Goal: Task Accomplishment & Management: Complete application form

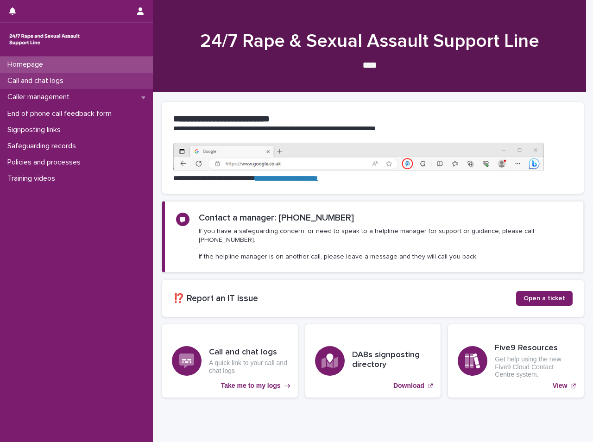
click at [119, 81] on div "Call and chat logs" at bounding box center [76, 81] width 153 height 16
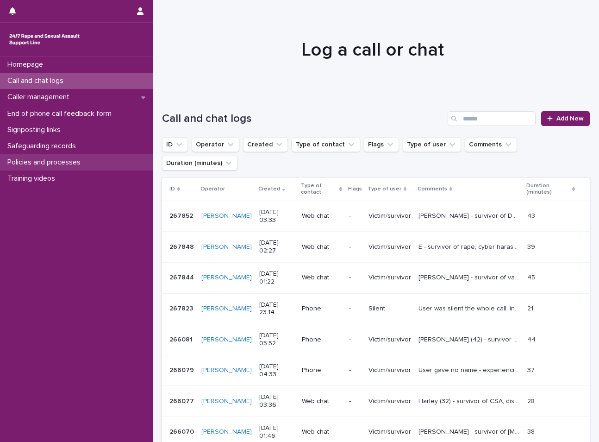
click at [71, 167] on div "Policies and processes" at bounding box center [76, 162] width 153 height 16
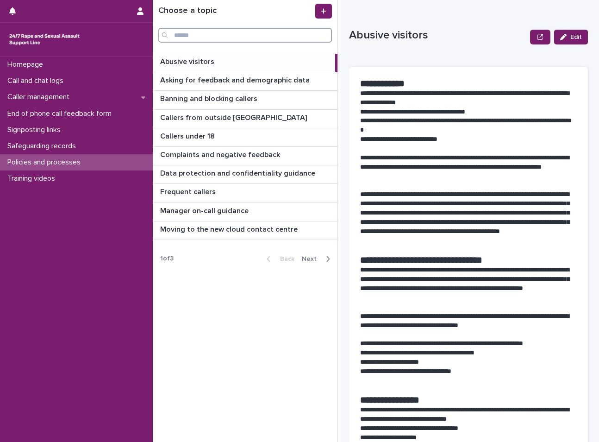
click at [258, 37] on input "Search" at bounding box center [245, 35] width 174 height 15
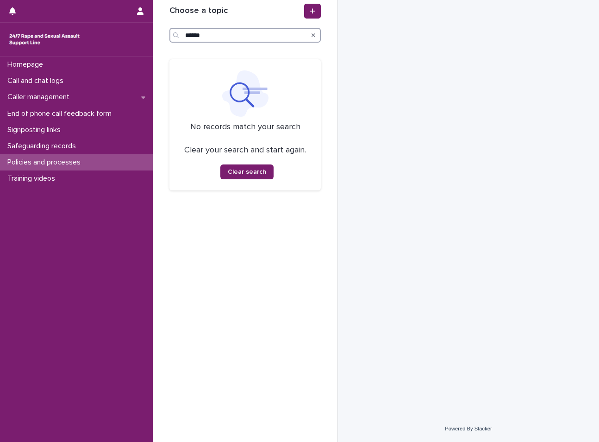
click at [258, 37] on input "******" at bounding box center [244, 35] width 151 height 15
type input "*"
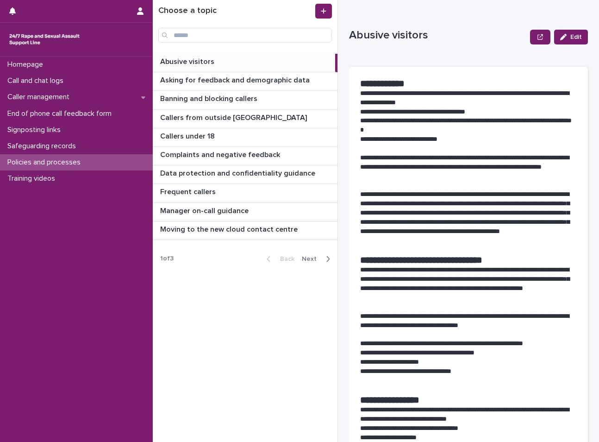
click at [277, 222] on div "Moving to the new cloud contact centre Moving to the new cloud contact centre" at bounding box center [245, 230] width 185 height 18
click at [315, 256] on span "Next" at bounding box center [312, 259] width 20 height 6
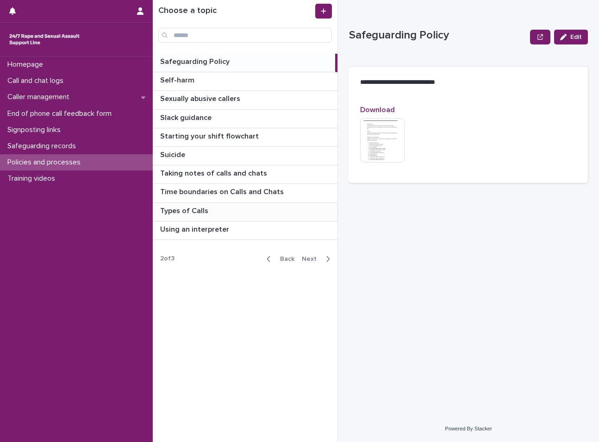
click at [250, 207] on p at bounding box center [247, 211] width 174 height 9
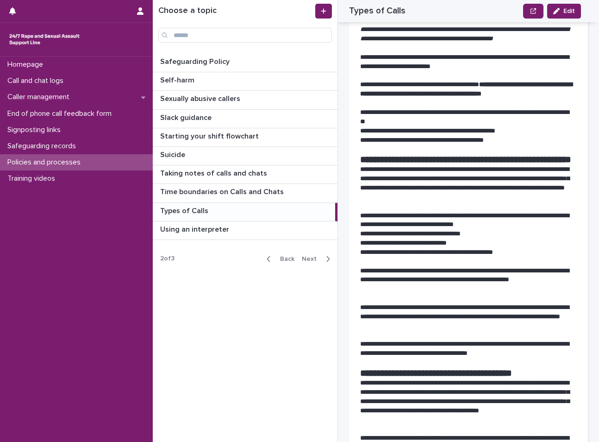
scroll to position [834, 0]
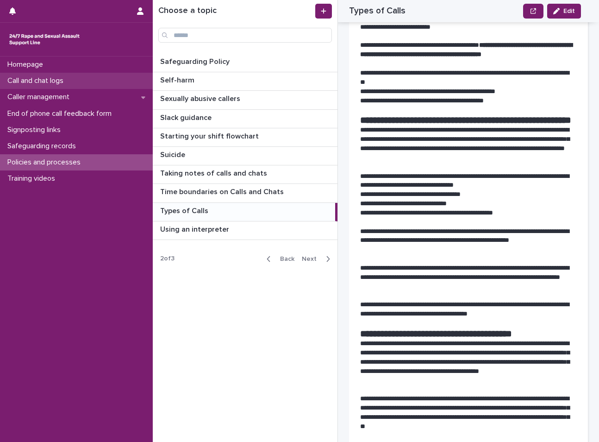
click at [58, 75] on div "Call and chat logs" at bounding box center [76, 81] width 153 height 16
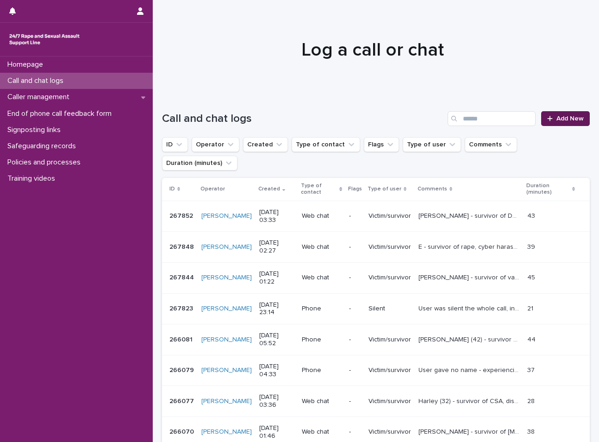
click at [567, 114] on link "Add New" at bounding box center [565, 118] width 49 height 15
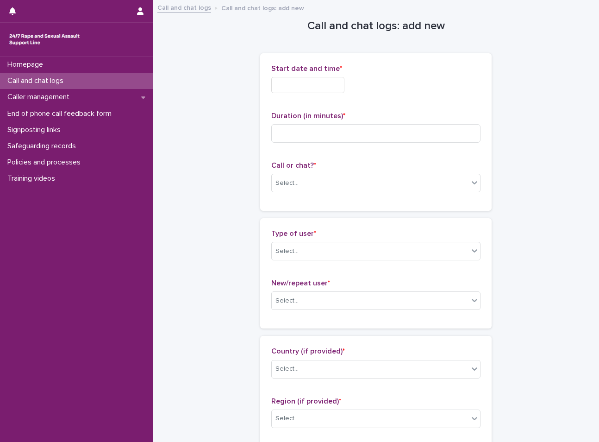
click at [320, 95] on div "Start date and time *" at bounding box center [375, 82] width 209 height 36
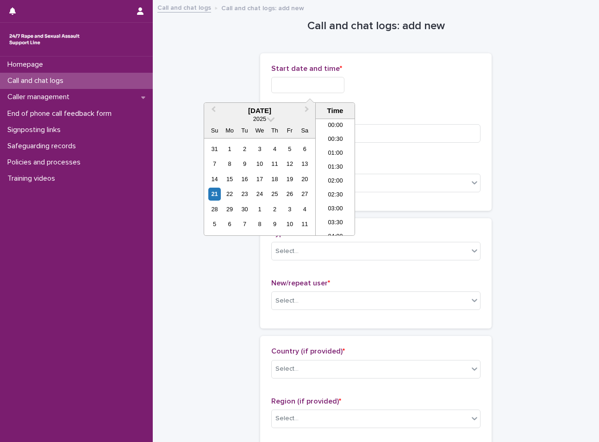
scroll to position [408, 0]
click at [341, 171] on li "16:30" at bounding box center [335, 177] width 39 height 14
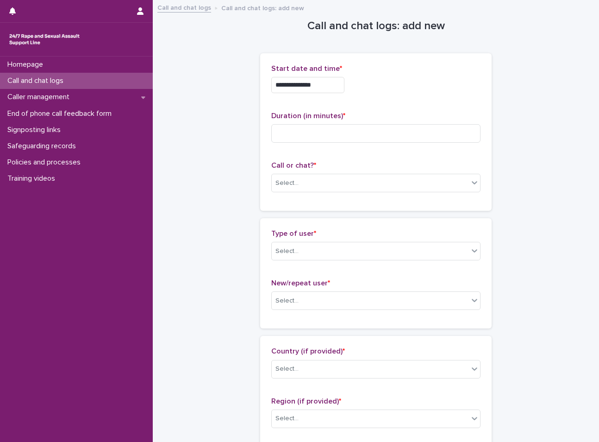
click at [323, 89] on input "**********" at bounding box center [307, 85] width 73 height 16
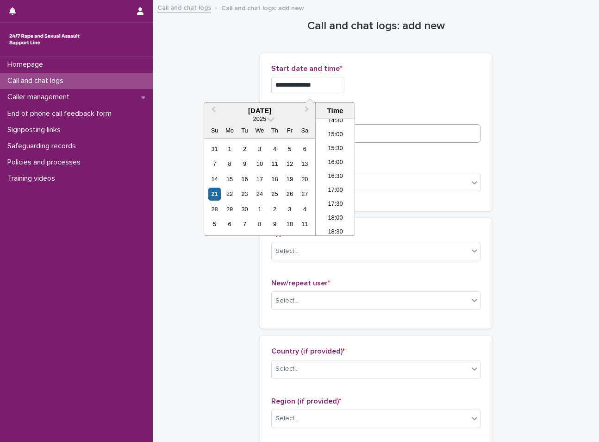
type input "**********"
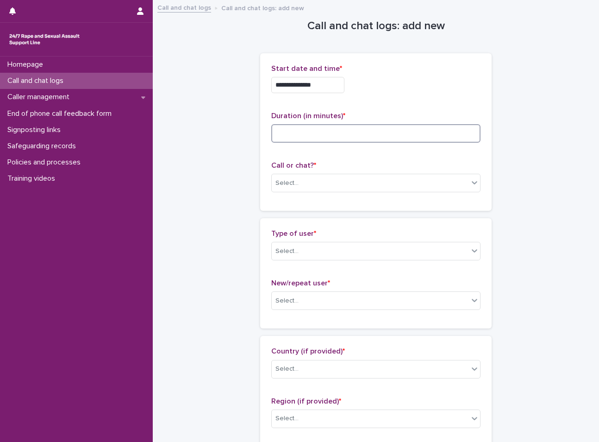
click at [433, 135] on input at bounding box center [375, 133] width 209 height 19
click at [332, 137] on input at bounding box center [375, 133] width 209 height 19
type input "*"
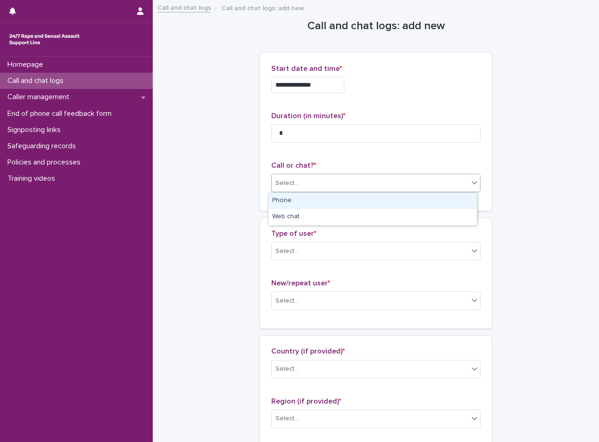
click at [313, 178] on div "Select..." at bounding box center [370, 183] width 197 height 15
click at [307, 200] on div "Phone" at bounding box center [373, 201] width 208 height 16
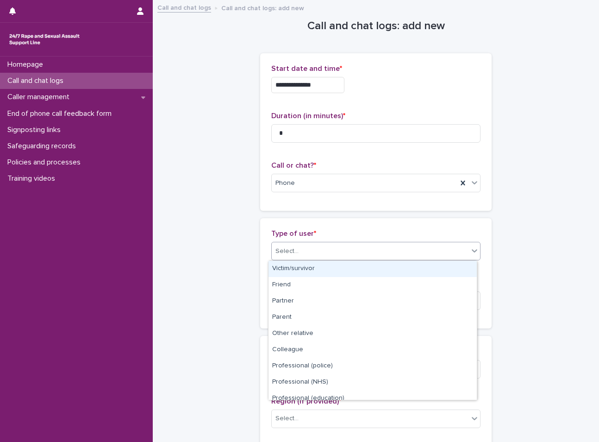
click at [307, 247] on div "Select..." at bounding box center [370, 251] width 197 height 15
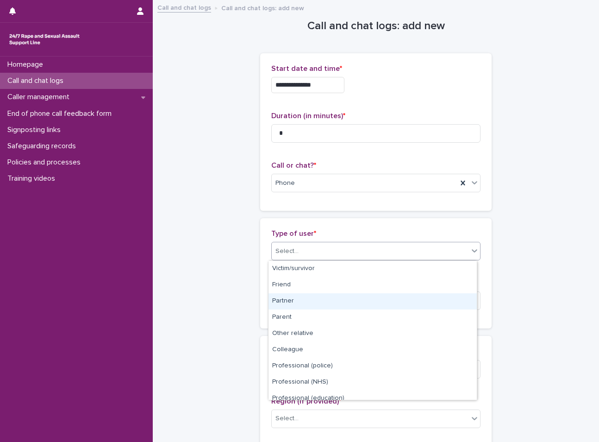
scroll to position [104, 0]
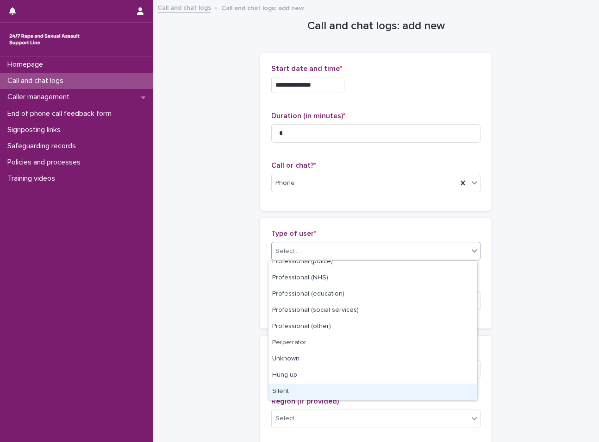
drag, startPoint x: 308, startPoint y: 381, endPoint x: 304, endPoint y: 390, distance: 10.0
click at [304, 390] on div "Silent" at bounding box center [373, 391] width 208 height 16
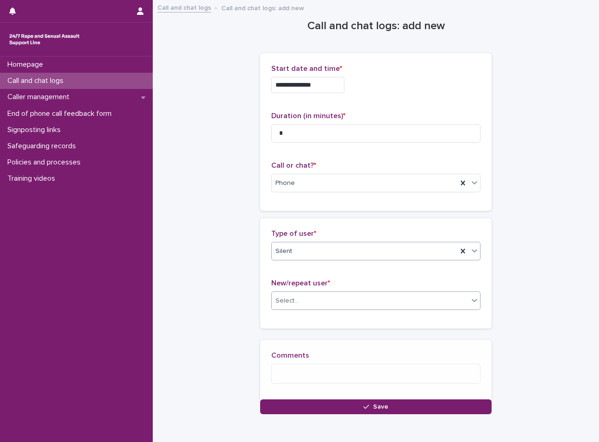
click at [312, 302] on div "Select..." at bounding box center [370, 300] width 197 height 15
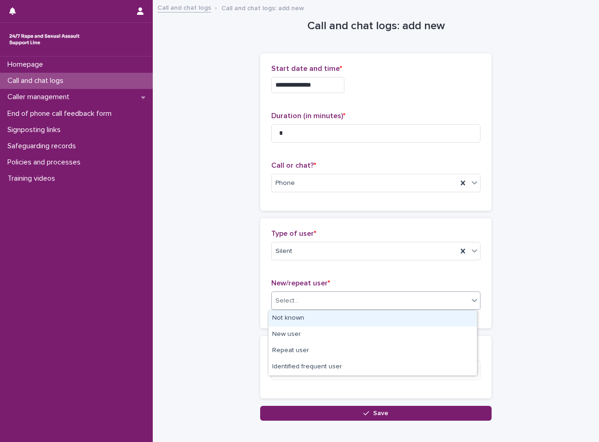
click at [307, 320] on div "Not known" at bounding box center [373, 318] width 208 height 16
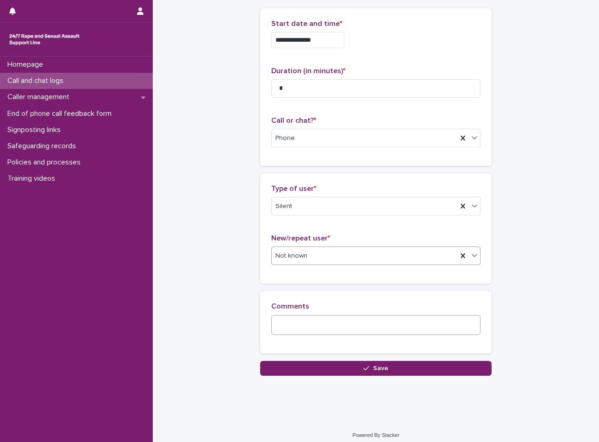
scroll to position [51, 0]
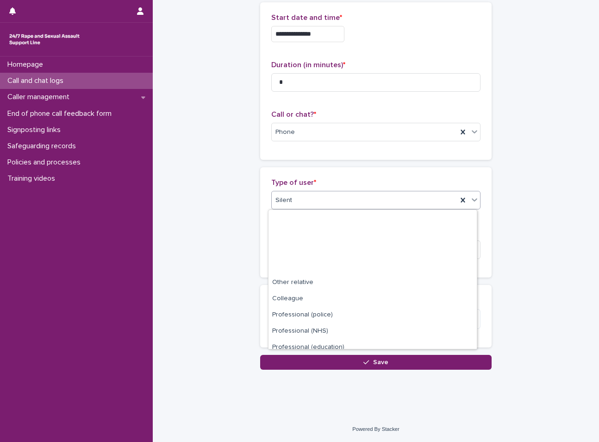
click at [318, 193] on div "Silent" at bounding box center [365, 200] width 186 height 15
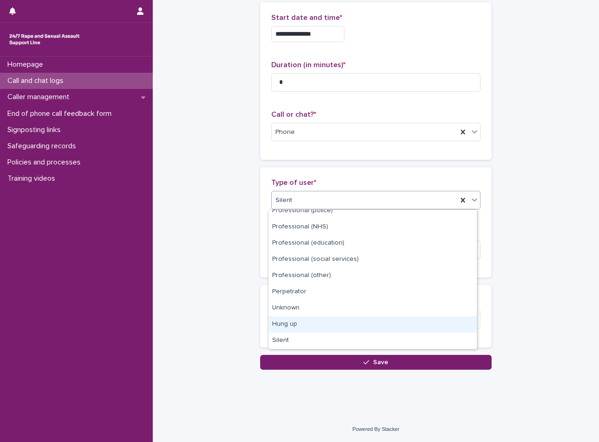
click at [299, 326] on div "Hung up" at bounding box center [373, 324] width 208 height 16
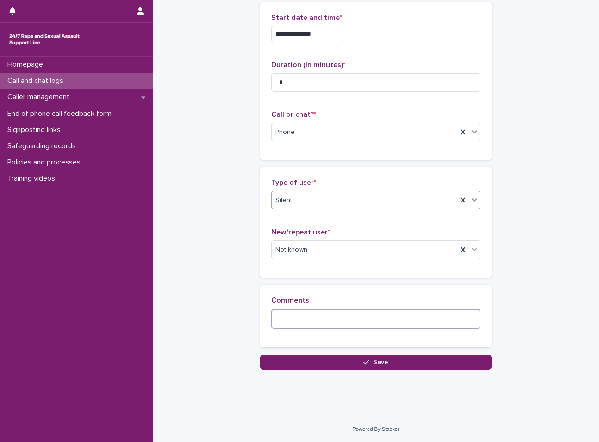
click at [295, 320] on textarea at bounding box center [375, 319] width 209 height 20
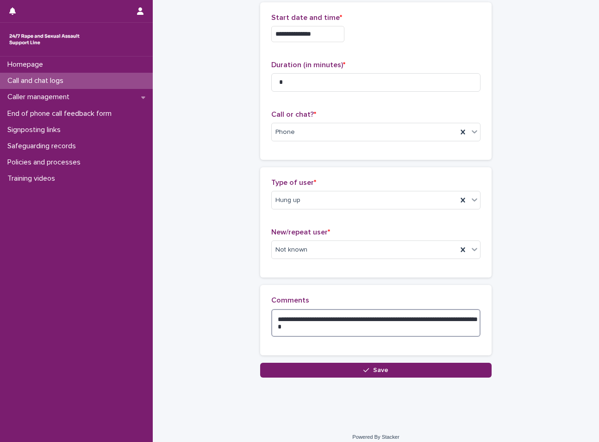
type textarea "**********"
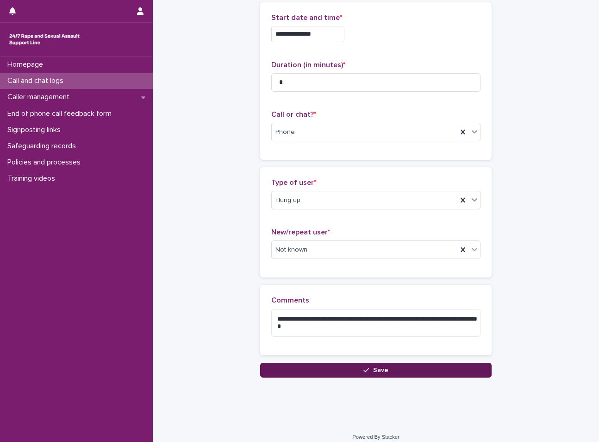
click at [301, 370] on button "Save" at bounding box center [376, 370] width 232 height 15
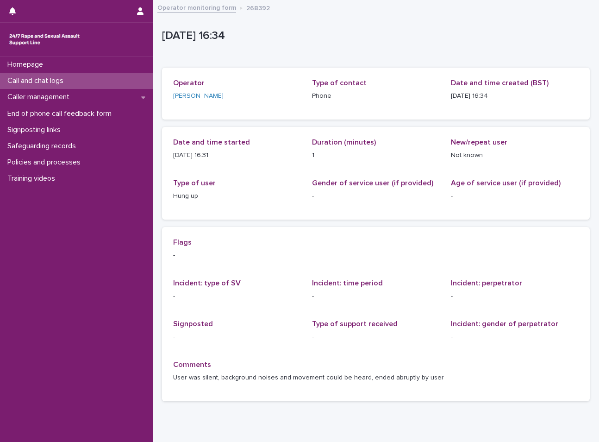
click at [64, 271] on div "Homepage Call and chat logs Caller management End of phone call feedback form S…" at bounding box center [76, 248] width 153 height 385
click at [78, 249] on div "Homepage Call and chat logs Caller management End of phone call feedback form S…" at bounding box center [76, 248] width 153 height 385
click at [369, 47] on div "[DATE] 16:34" at bounding box center [376, 37] width 428 height 37
click at [25, 251] on div "Homepage Call and chat logs Caller management End of phone call feedback form S…" at bounding box center [76, 248] width 153 height 385
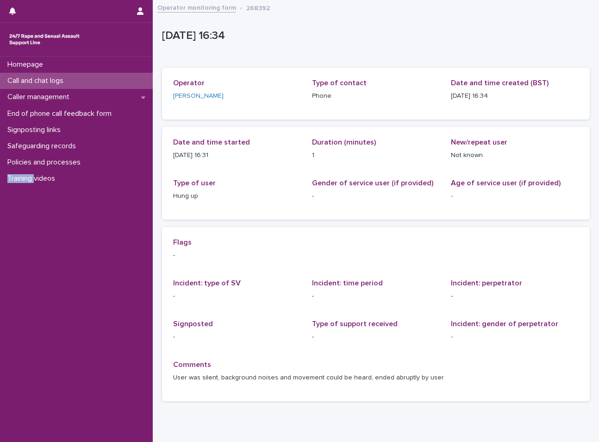
click at [25, 251] on div "Homepage Call and chat logs Caller management End of phone call feedback form S…" at bounding box center [76, 248] width 153 height 385
drag, startPoint x: 150, startPoint y: 273, endPoint x: 126, endPoint y: 269, distance: 24.0
click at [150, 273] on div "Homepage Call and chat logs Caller management End of phone call feedback form S…" at bounding box center [76, 248] width 153 height 385
click at [87, 261] on div "Homepage Call and chat logs Caller management End of phone call feedback form S…" at bounding box center [76, 248] width 153 height 385
click at [59, 249] on div "Homepage Call and chat logs Caller management End of phone call feedback form S…" at bounding box center [76, 248] width 153 height 385
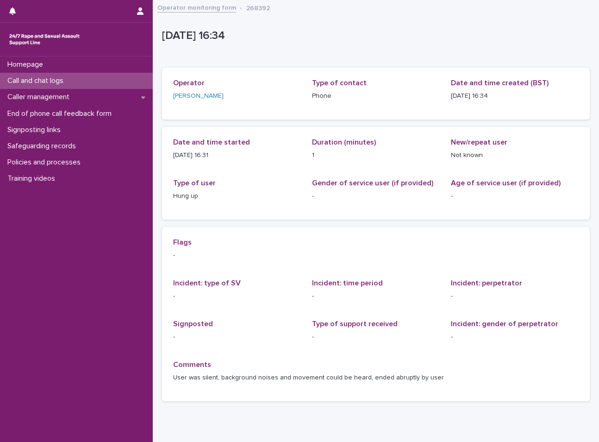
click at [362, 44] on div "[DATE] 16:34" at bounding box center [374, 37] width 424 height 17
click at [80, 85] on div "Call and chat logs" at bounding box center [76, 81] width 153 height 16
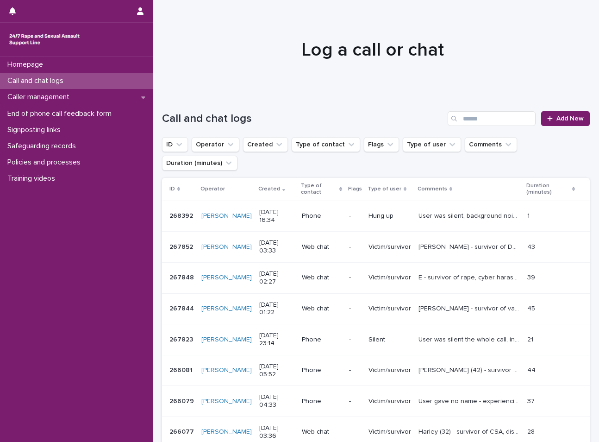
click at [65, 277] on div "Homepage Call and chat logs Caller management End of phone call feedback form S…" at bounding box center [76, 248] width 153 height 385
click at [223, 31] on div at bounding box center [372, 46] width 439 height 93
click at [576, 120] on span "Add New" at bounding box center [570, 118] width 27 height 6
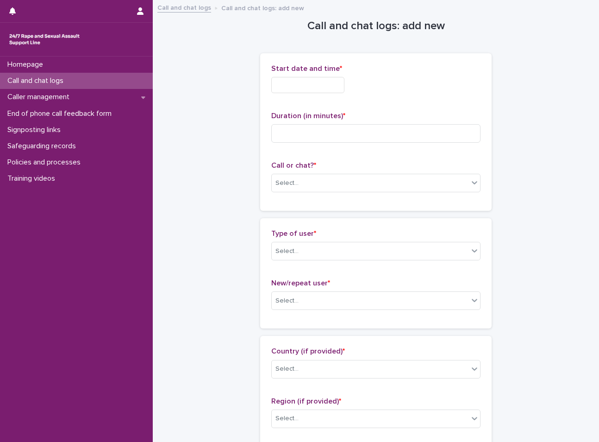
click at [322, 85] on input "text" at bounding box center [307, 85] width 73 height 16
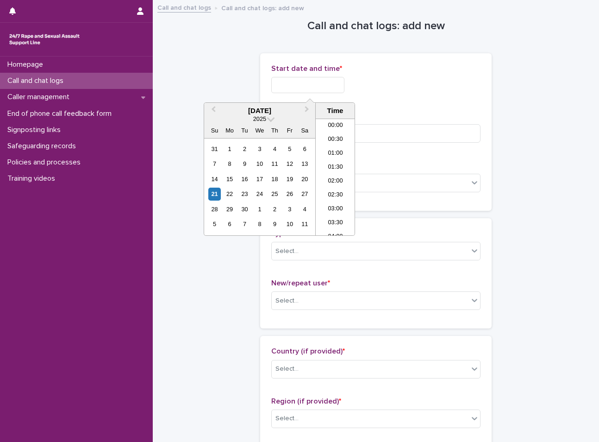
scroll to position [408, 0]
click at [332, 163] on li "16:00" at bounding box center [335, 163] width 39 height 14
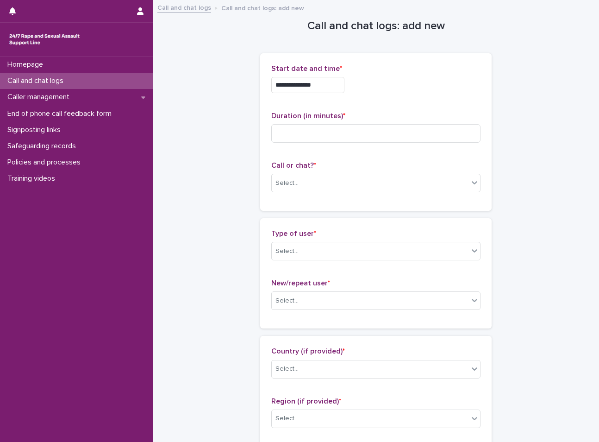
click at [330, 86] on input "**********" at bounding box center [307, 85] width 73 height 16
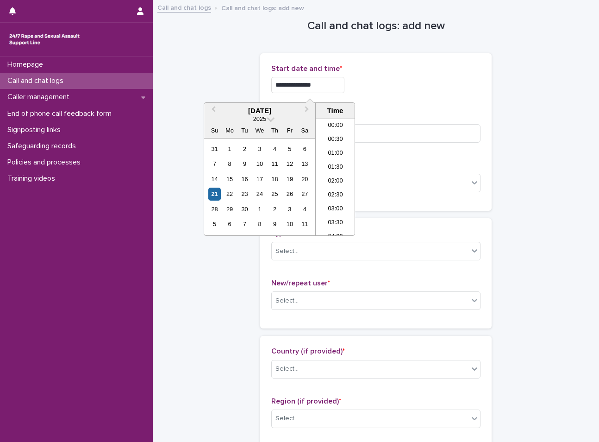
scroll to position [394, 0]
type input "**********"
click at [395, 146] on div "Duration (in minutes) *" at bounding box center [375, 131] width 209 height 38
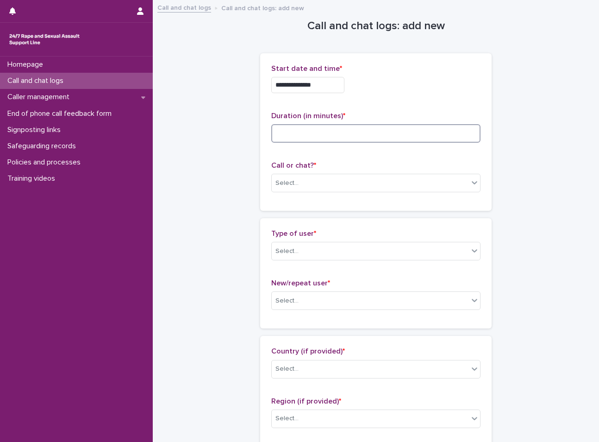
click at [391, 142] on input at bounding box center [375, 133] width 209 height 19
type input "*"
drag, startPoint x: 316, startPoint y: 208, endPoint x: 318, endPoint y: 219, distance: 10.4
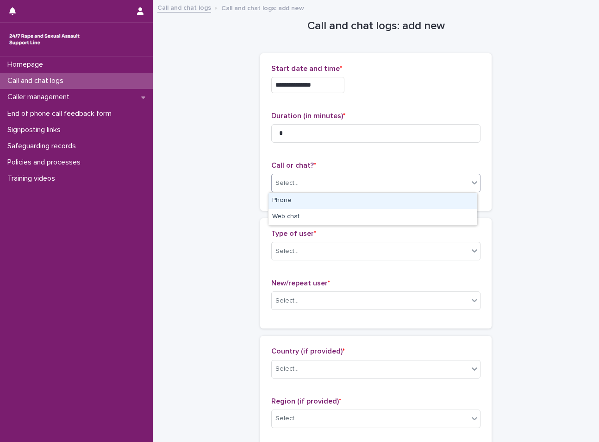
drag, startPoint x: 318, startPoint y: 219, endPoint x: 297, endPoint y: 188, distance: 37.3
click at [297, 188] on div "Select..." at bounding box center [370, 183] width 197 height 15
click at [294, 194] on div "Phone" at bounding box center [373, 201] width 208 height 16
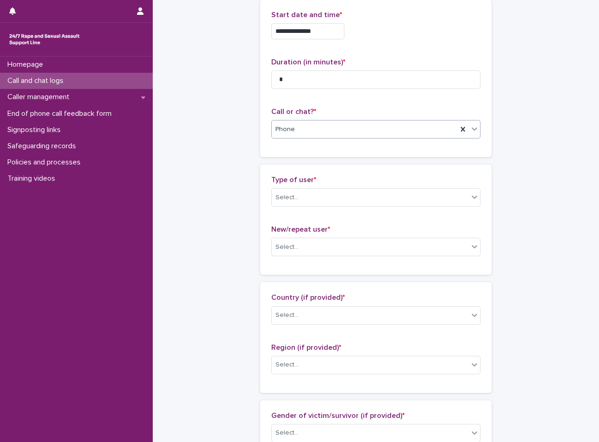
scroll to position [139, 0]
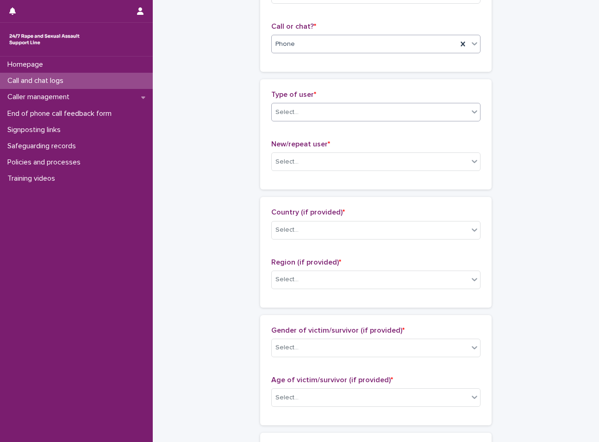
click at [330, 104] on div "Select..." at bounding box center [375, 112] width 209 height 19
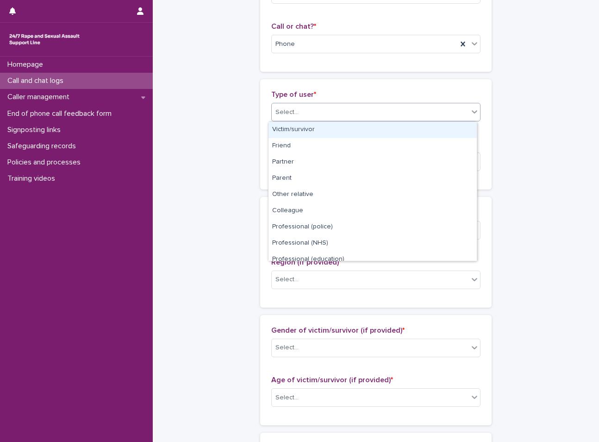
click at [331, 126] on div "Victim/survivor" at bounding box center [373, 130] width 208 height 16
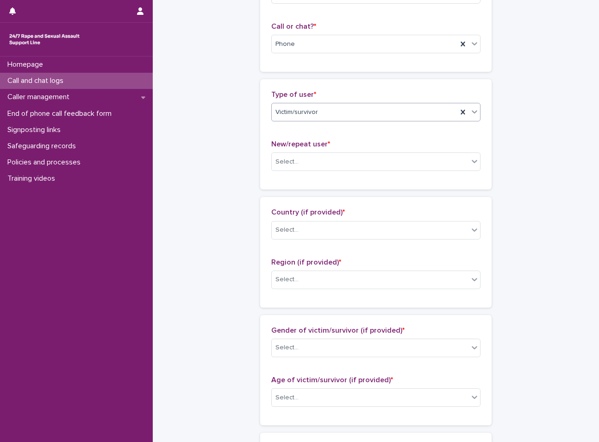
click at [329, 172] on div "New/repeat user * Select..." at bounding box center [375, 159] width 209 height 38
click at [325, 152] on div "New/repeat user * Select..." at bounding box center [375, 159] width 209 height 38
click at [324, 164] on div "Select..." at bounding box center [370, 161] width 197 height 15
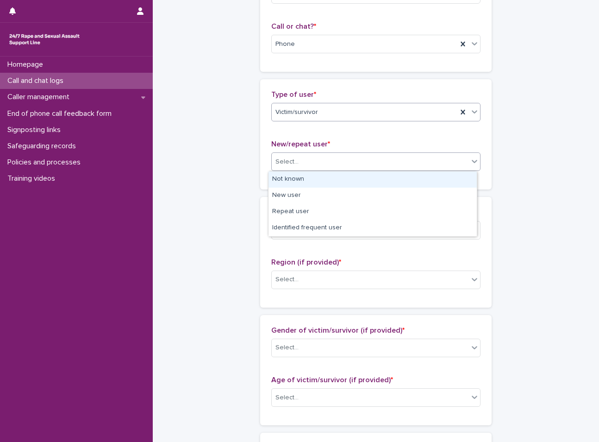
click at [325, 121] on div "Victim/survivor" at bounding box center [375, 112] width 209 height 19
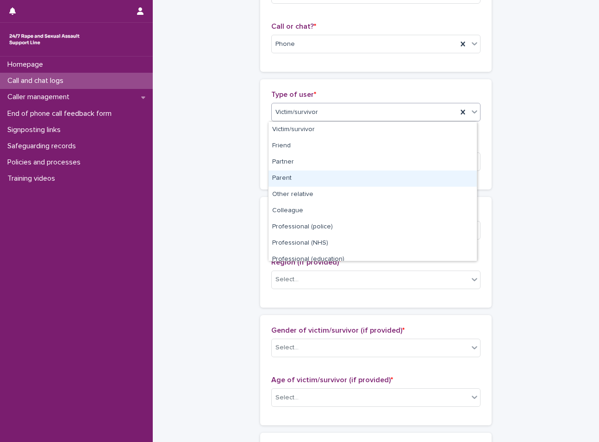
scroll to position [104, 0]
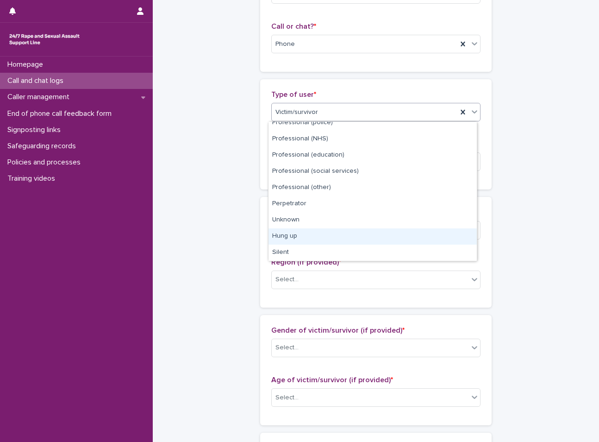
click at [324, 234] on div "Hung up" at bounding box center [373, 236] width 208 height 16
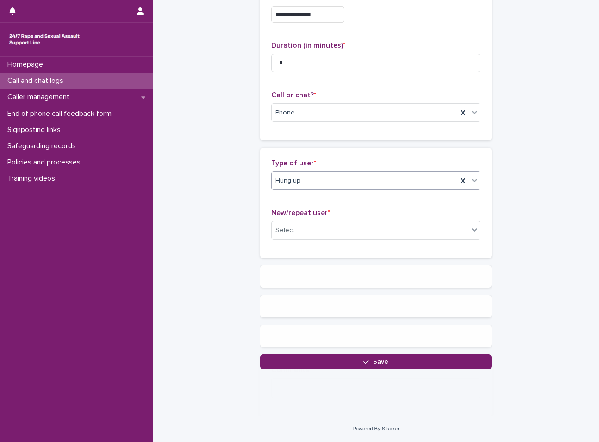
click at [324, 129] on div "**********" at bounding box center [375, 61] width 209 height 135
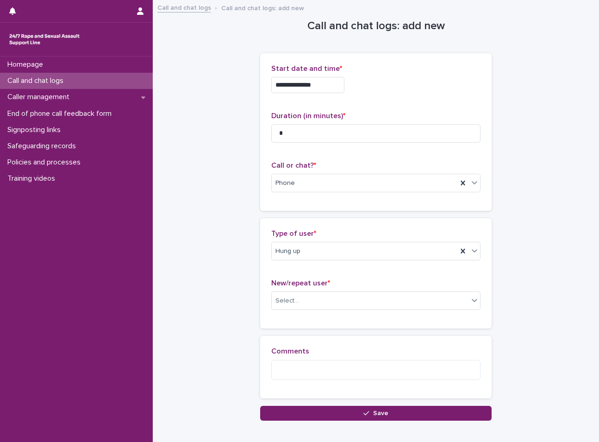
scroll to position [51, 0]
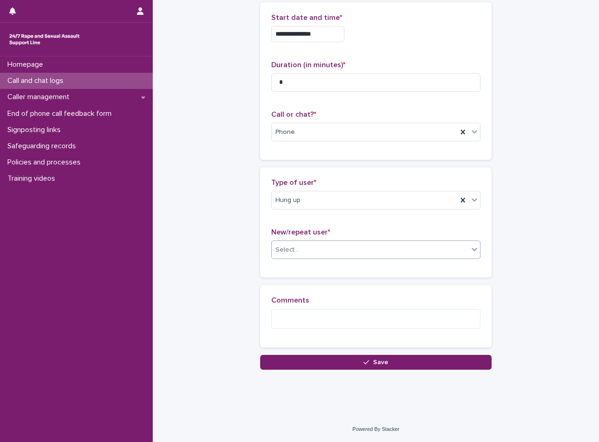
click at [310, 256] on div "Select..." at bounding box center [370, 249] width 197 height 15
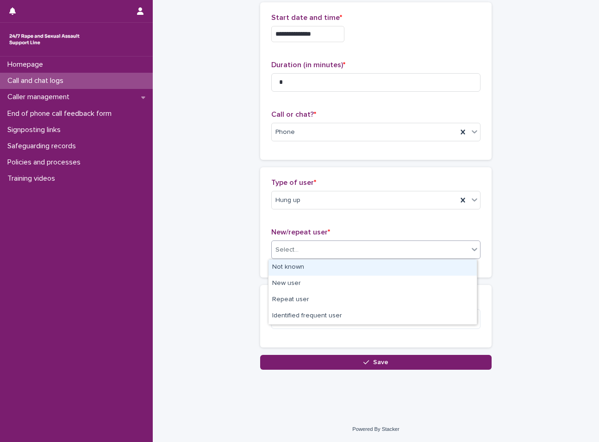
click at [310, 263] on div "Not known" at bounding box center [373, 267] width 208 height 16
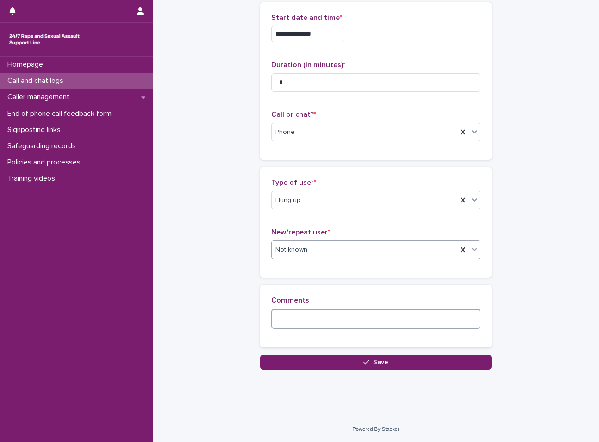
click at [317, 322] on textarea at bounding box center [375, 319] width 209 height 20
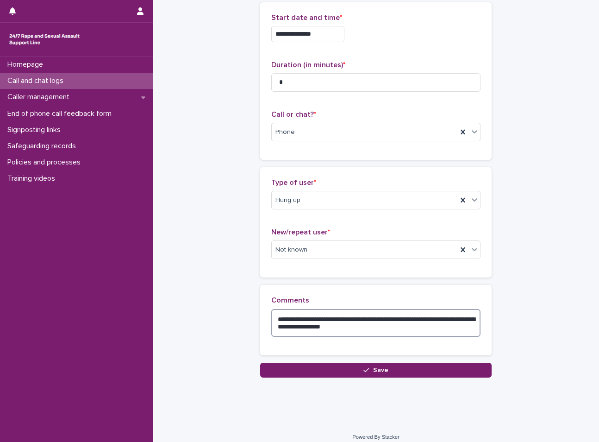
click at [419, 328] on textarea "**********" at bounding box center [375, 323] width 209 height 28
click at [411, 334] on textarea "**********" at bounding box center [375, 323] width 209 height 28
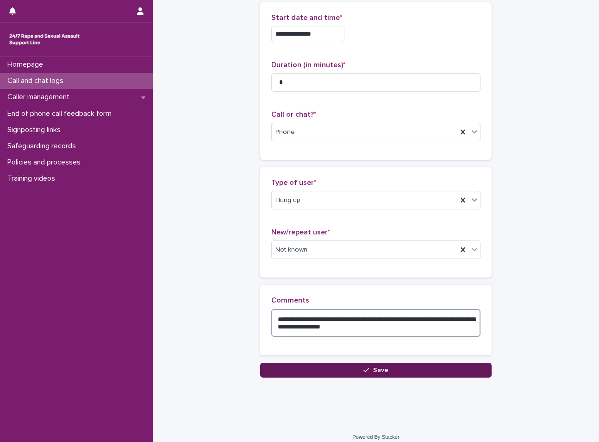
type textarea "**********"
click at [373, 372] on span "Save" at bounding box center [380, 370] width 15 height 6
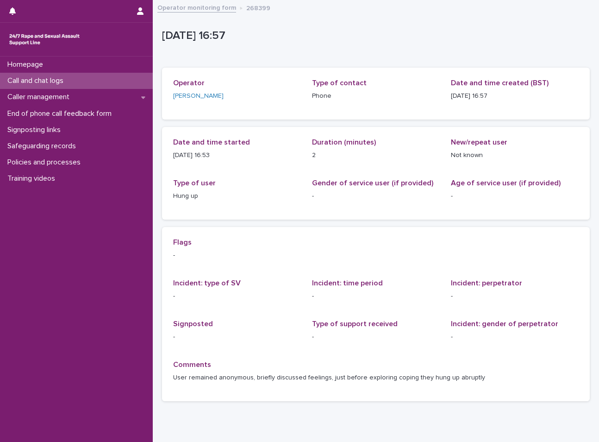
click at [62, 81] on p "Call and chat logs" at bounding box center [37, 80] width 67 height 9
